Goal: Information Seeking & Learning: Learn about a topic

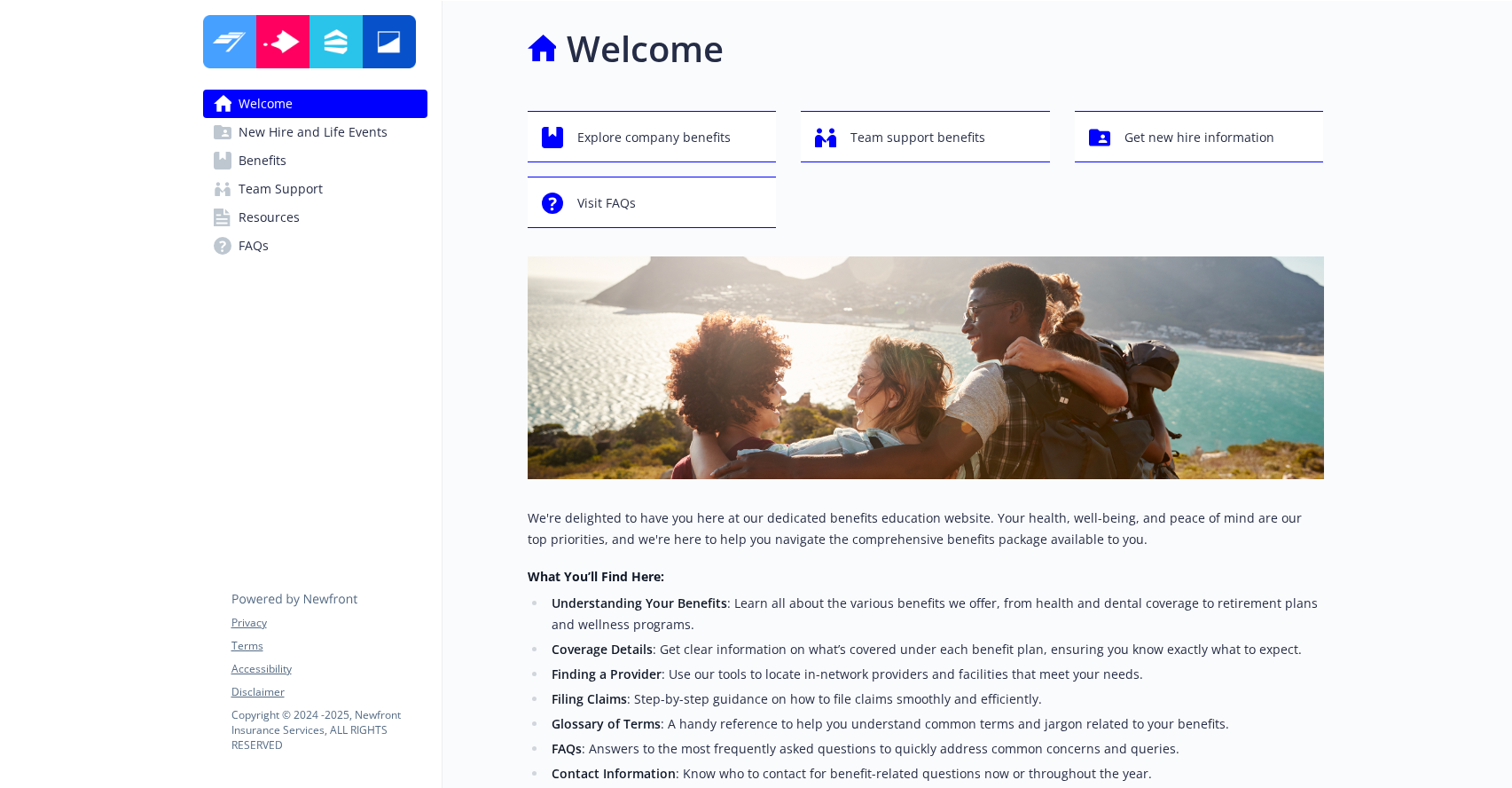
click at [293, 171] on link "Benefits" at bounding box center [315, 160] width 224 height 29
